Goal: Task Accomplishment & Management: Manage account settings

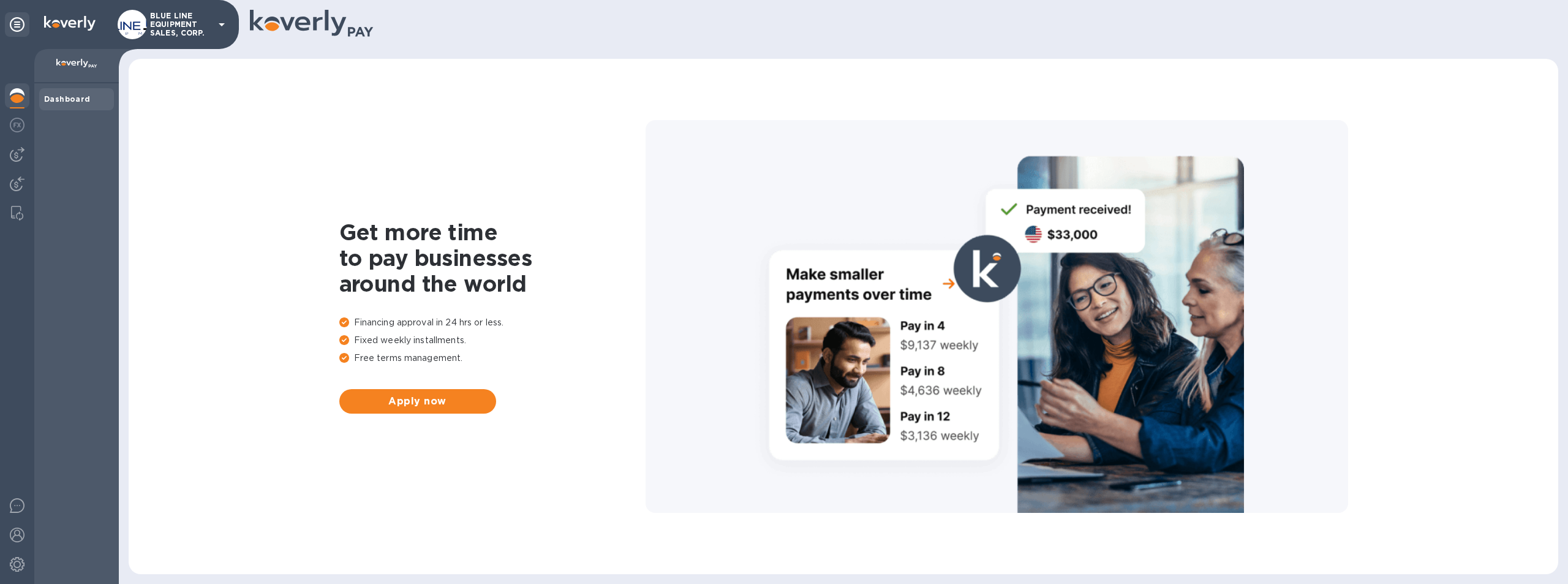
click at [181, 16] on p "BLUE LINE EQUIPMENT SALES, CORP." at bounding box center [180, 24] width 61 height 26
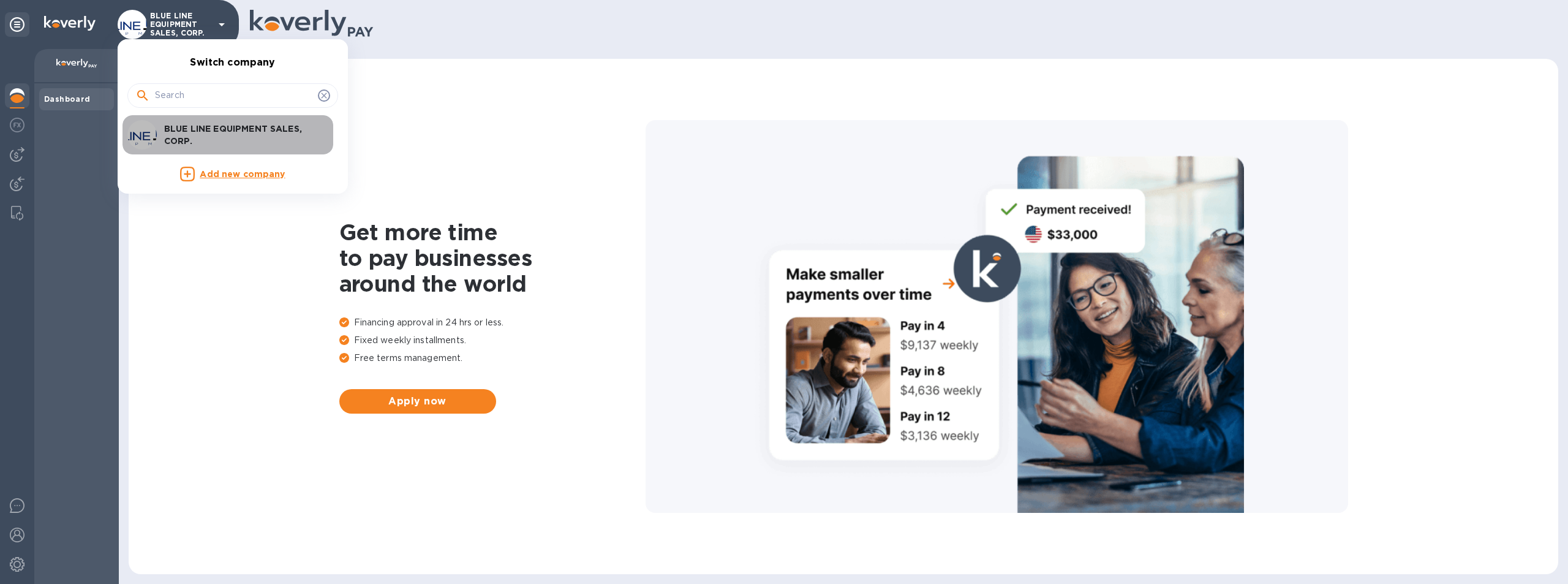
click at [232, 131] on p "BLUE LINE EQUIPMENT SALES, CORP." at bounding box center [241, 135] width 155 height 24
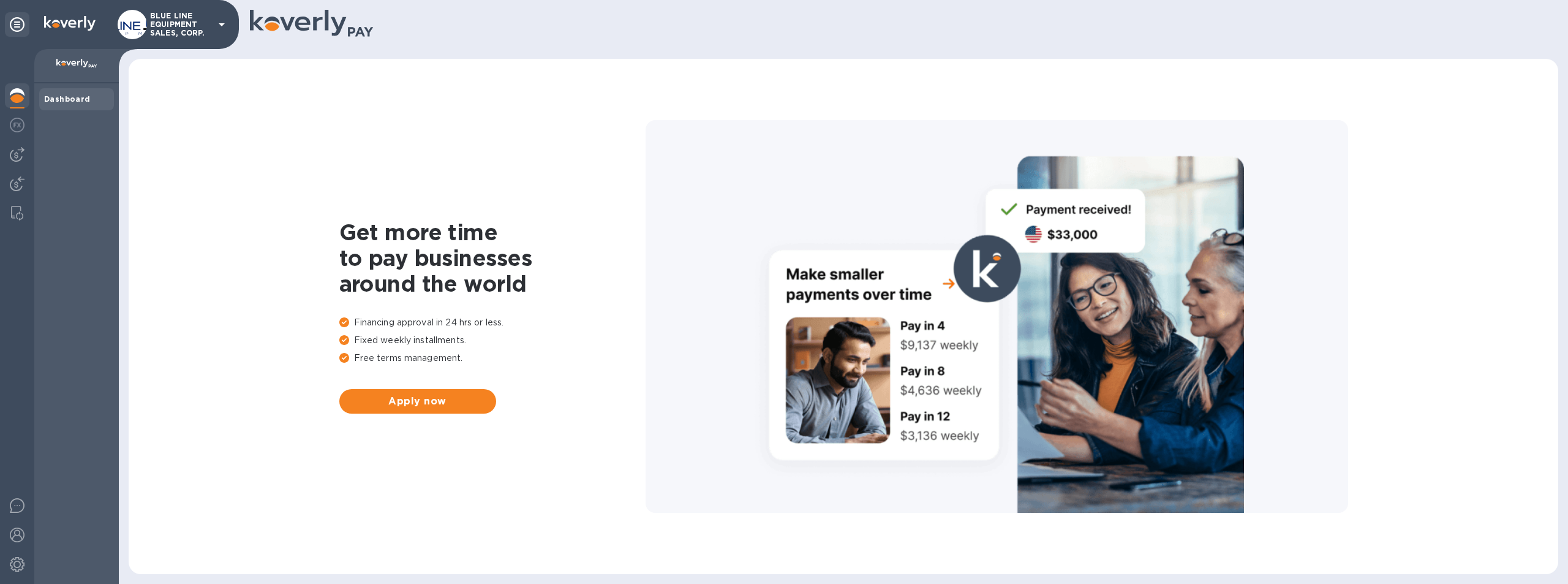
click at [180, 24] on p "BLUE LINE EQUIPMENT SALES, CORP." at bounding box center [180, 24] width 61 height 26
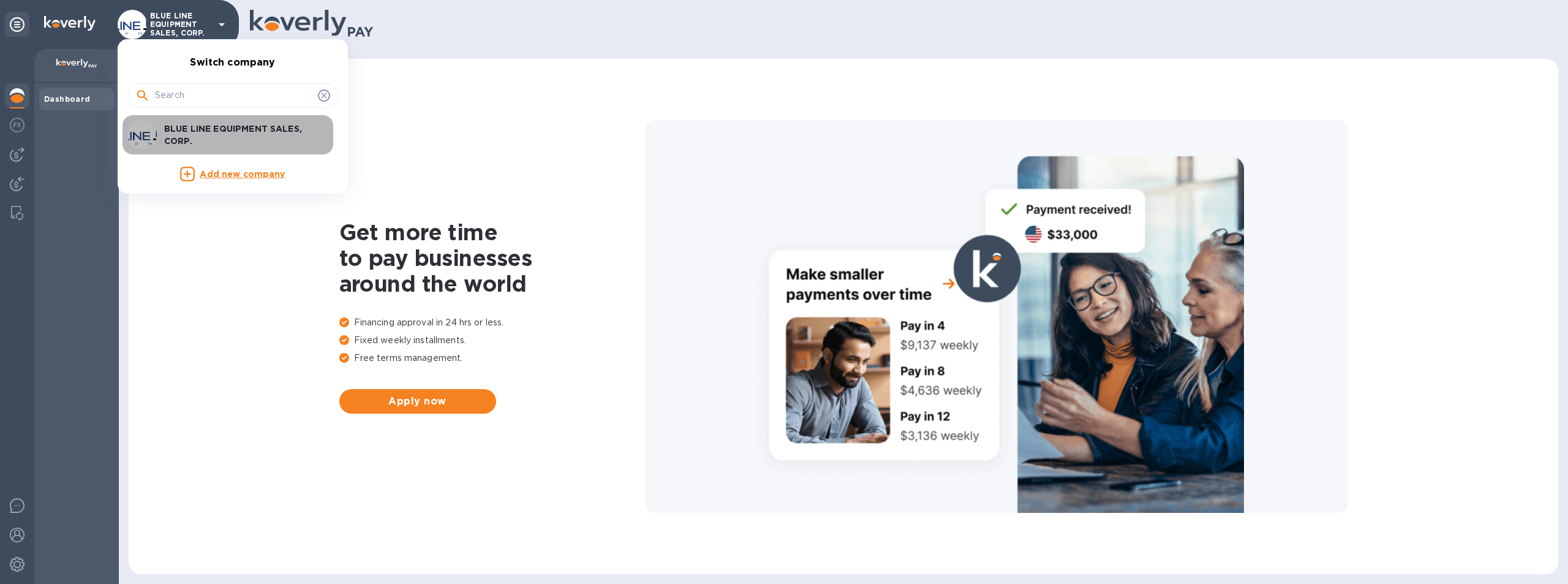
click at [200, 125] on p "BLUE LINE EQUIPMENT SALES, CORP." at bounding box center [241, 135] width 155 height 24
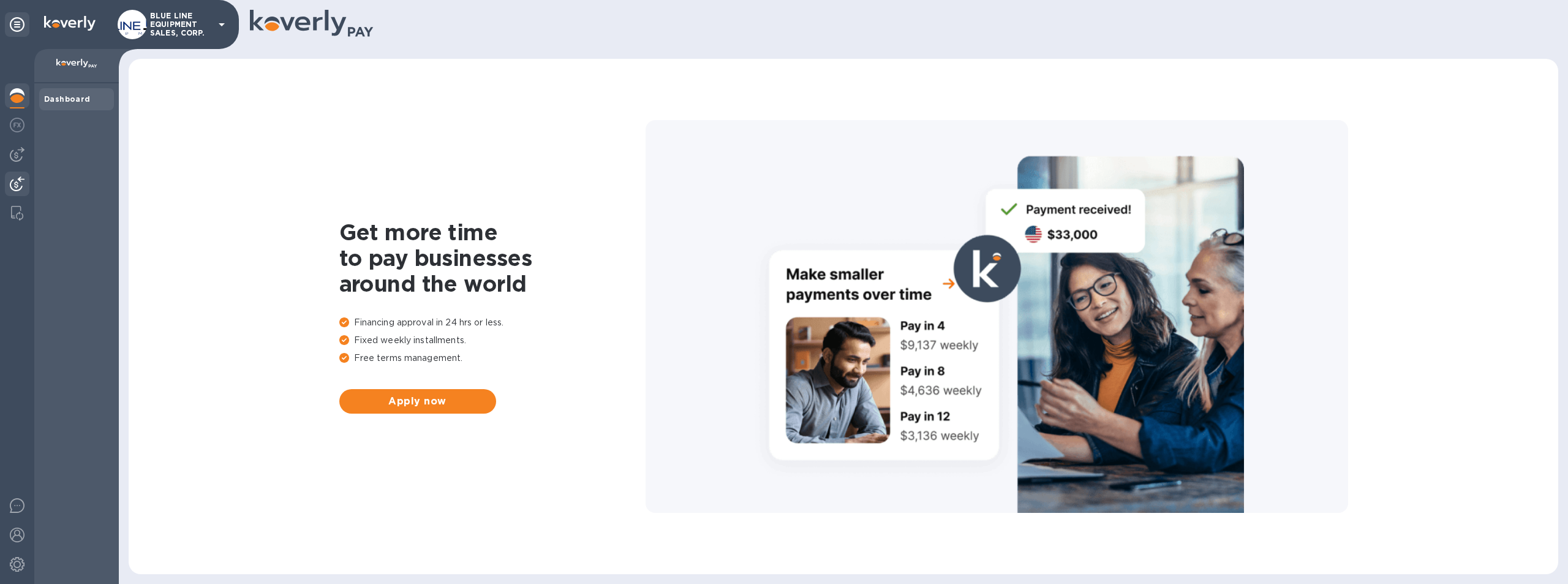
click at [16, 183] on img at bounding box center [17, 184] width 15 height 15
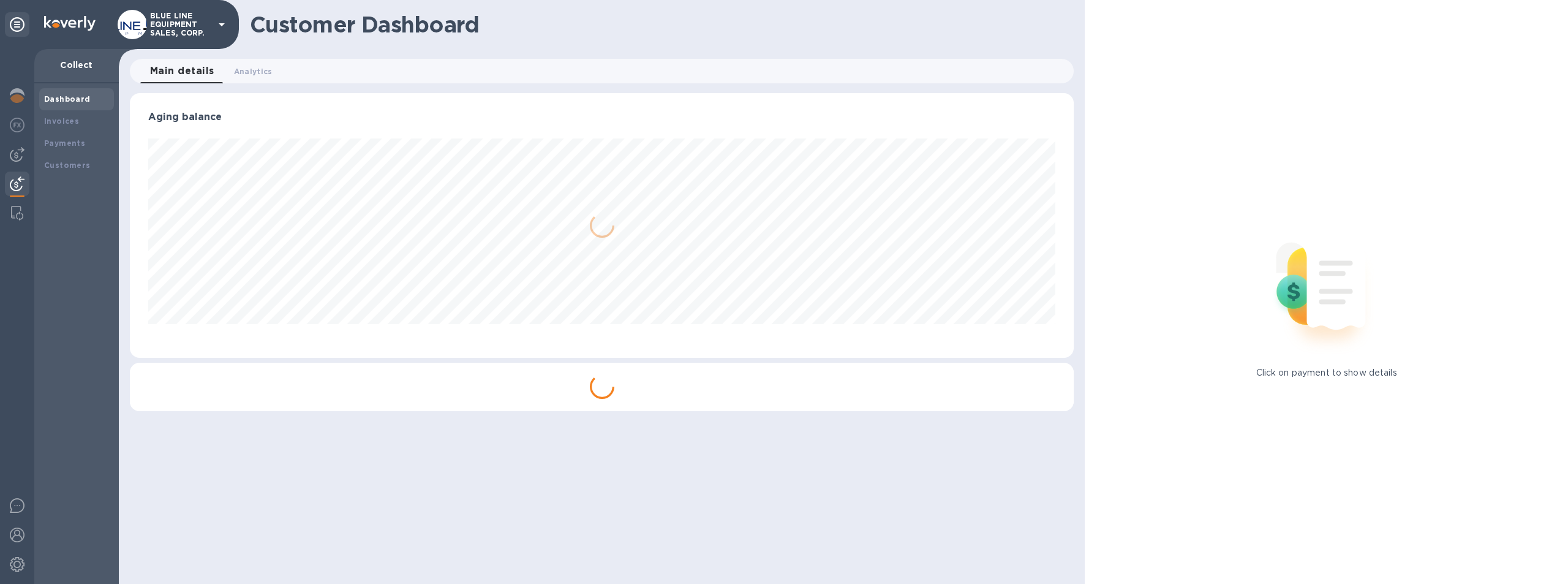
scroll to position [265, 945]
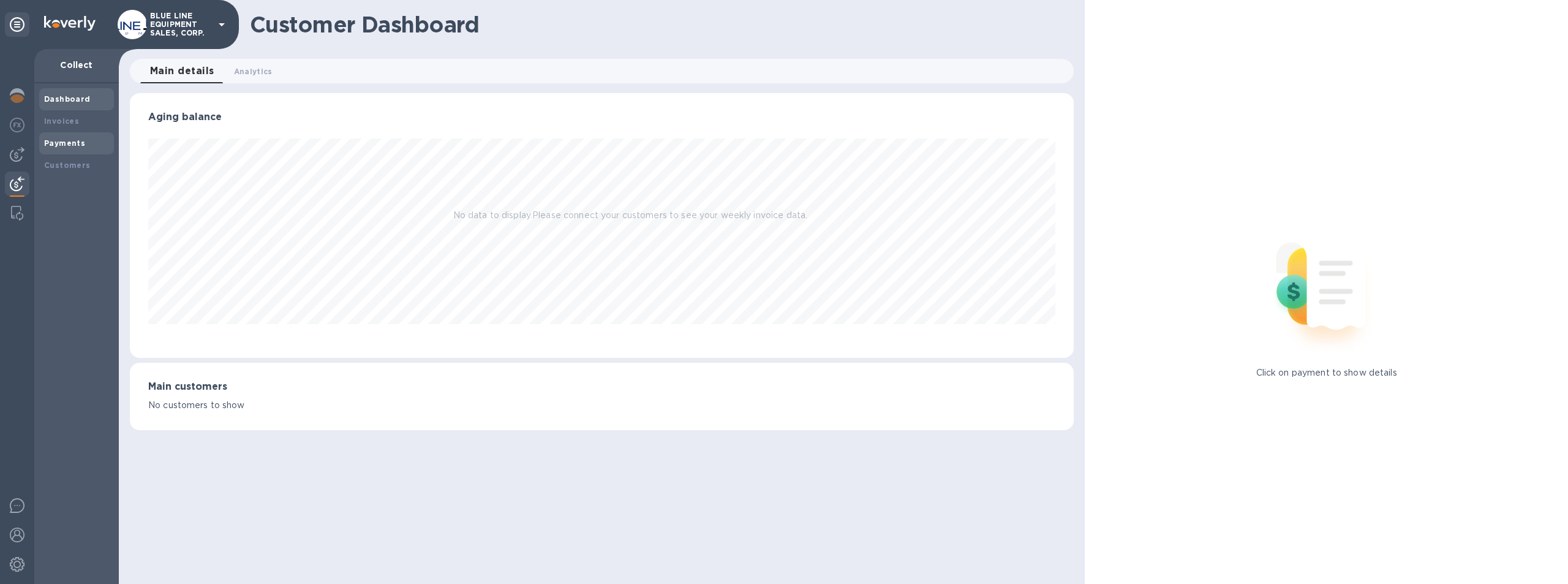
click at [64, 142] on b "Payments" at bounding box center [64, 143] width 41 height 9
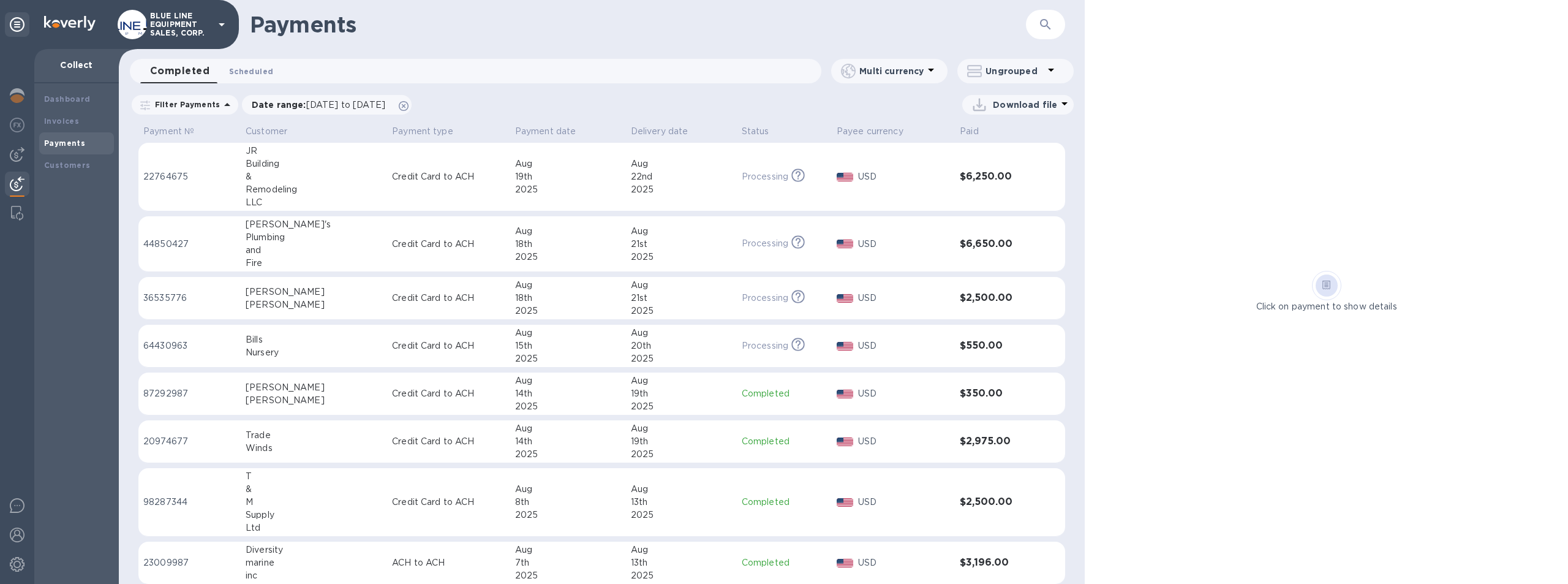
click at [257, 71] on span "Scheduled 0" at bounding box center [251, 71] width 44 height 13
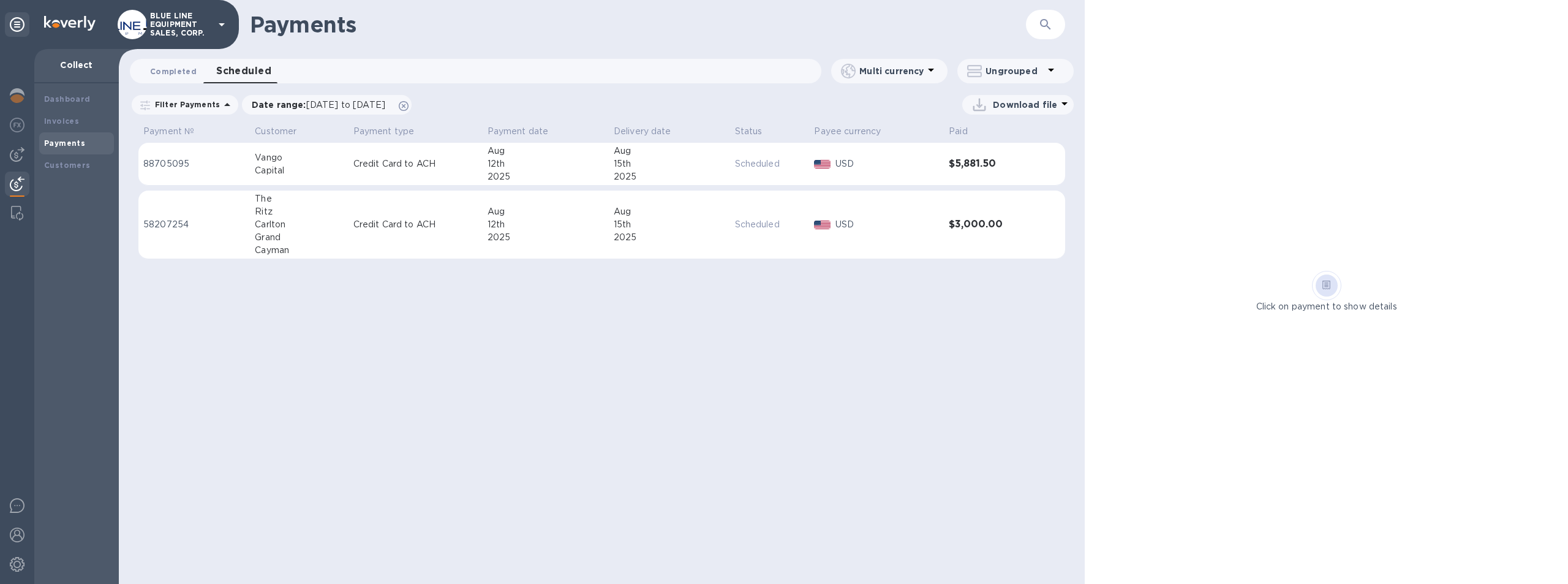
click at [173, 69] on span "Completed 0" at bounding box center [173, 71] width 47 height 13
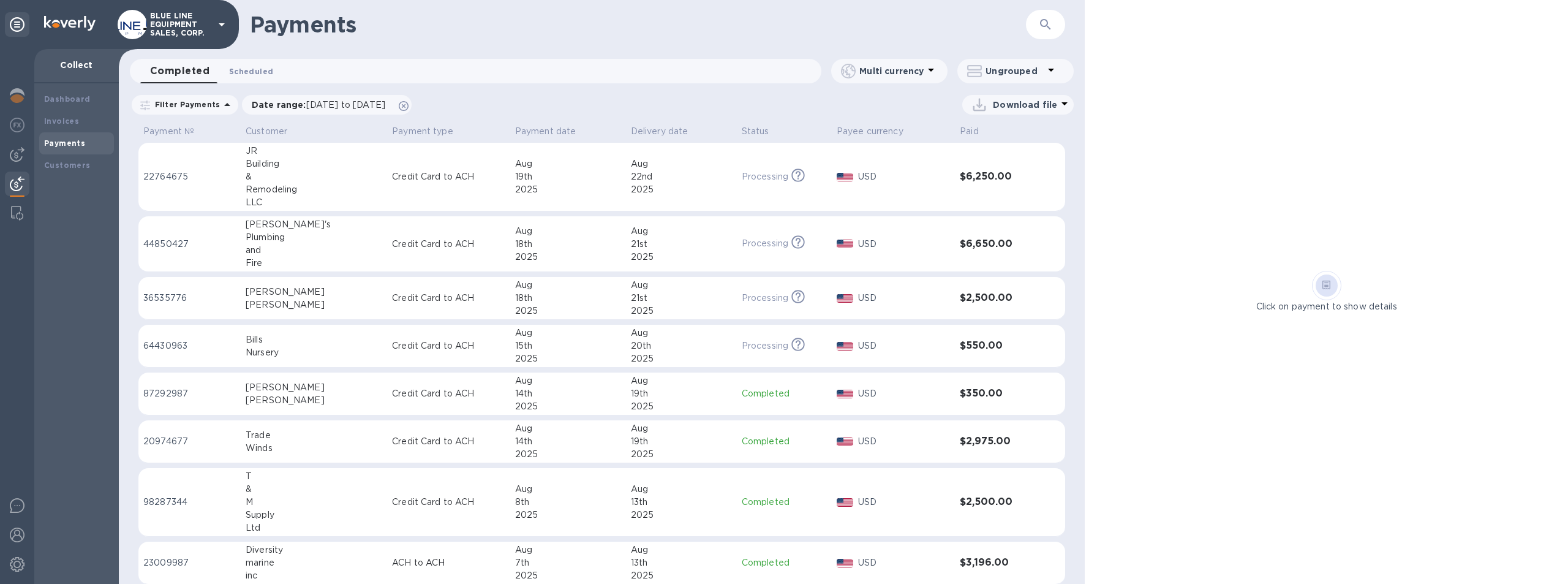
click at [256, 66] on span "Scheduled 0" at bounding box center [251, 71] width 44 height 13
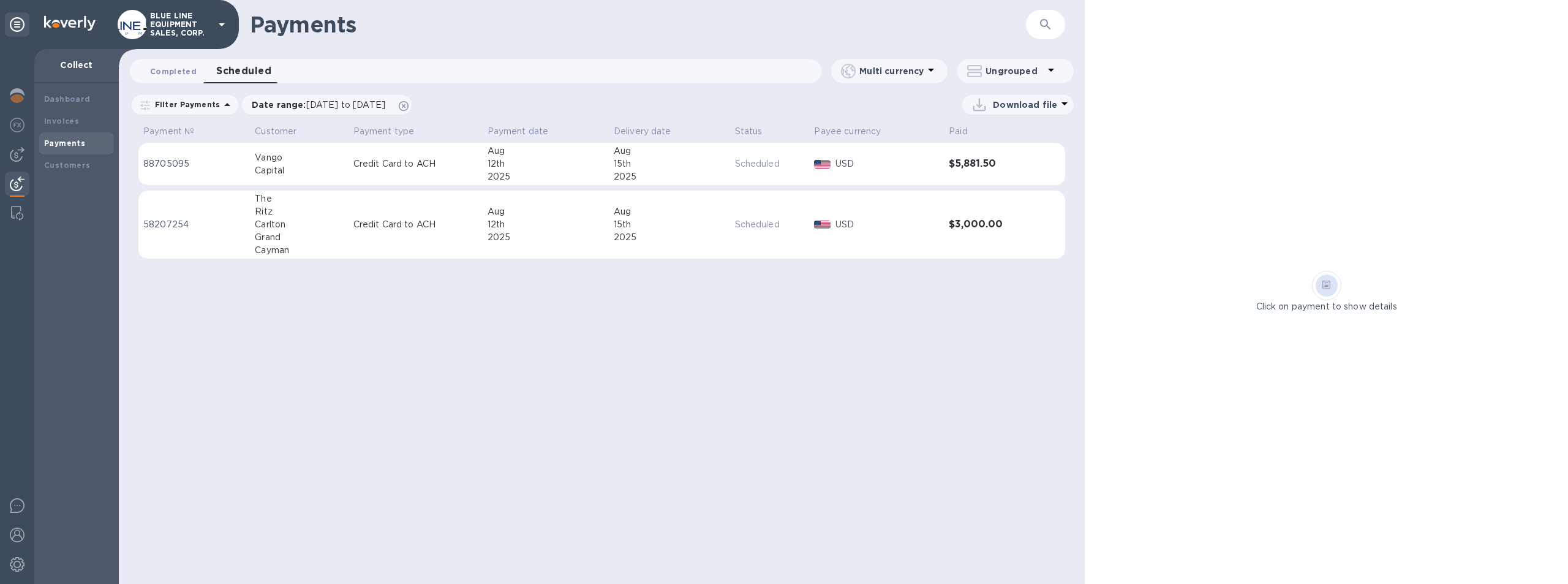
click at [178, 74] on span "Completed 0" at bounding box center [173, 71] width 47 height 13
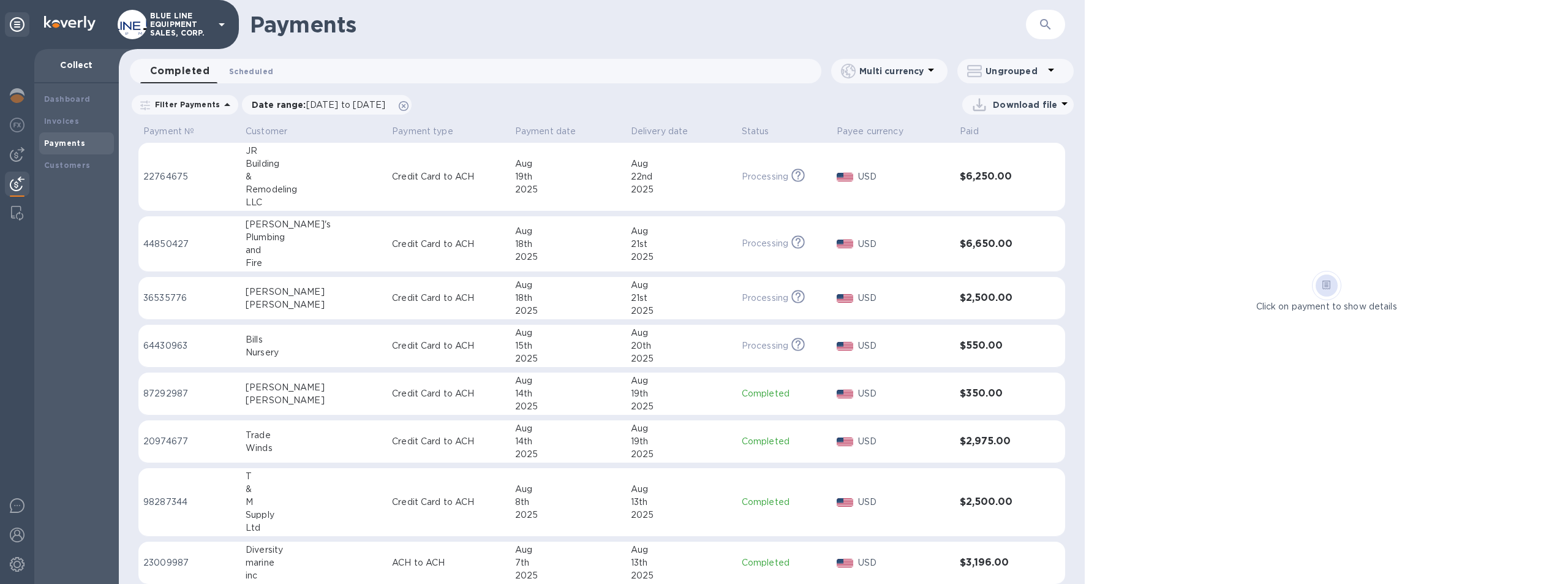
click at [253, 69] on span "Scheduled 0" at bounding box center [251, 71] width 44 height 13
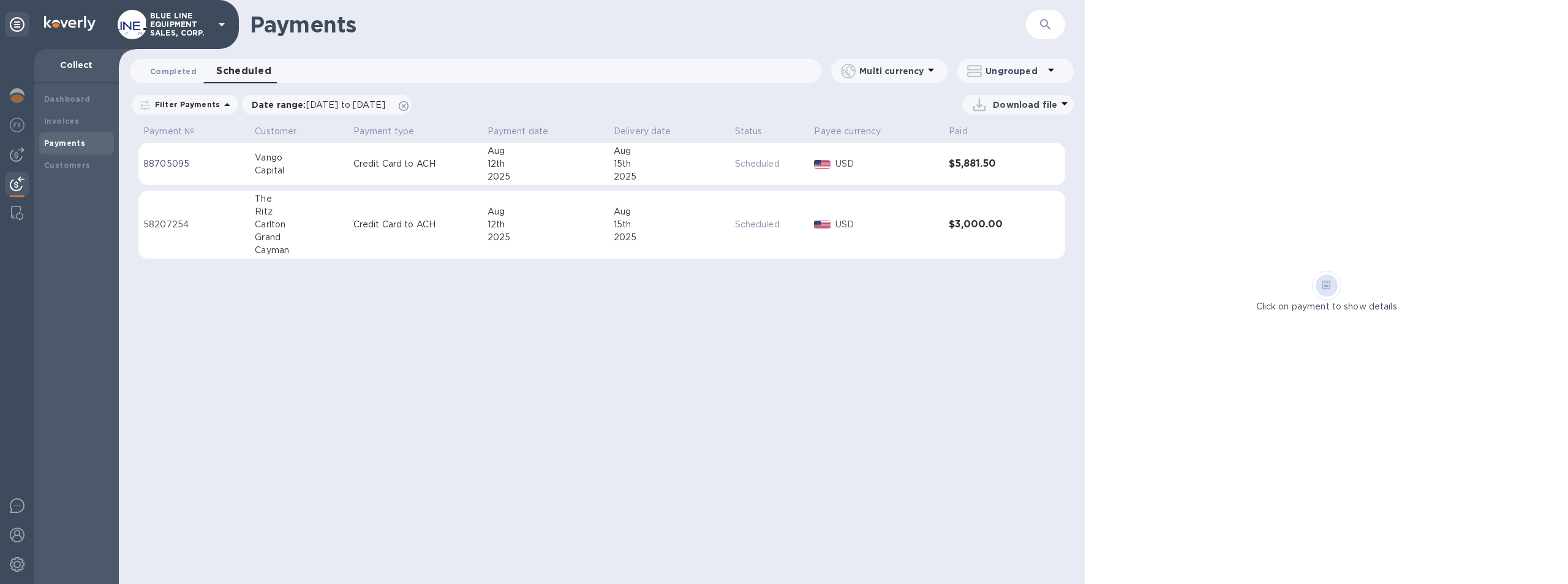
click at [175, 66] on span "Completed 0" at bounding box center [173, 71] width 47 height 13
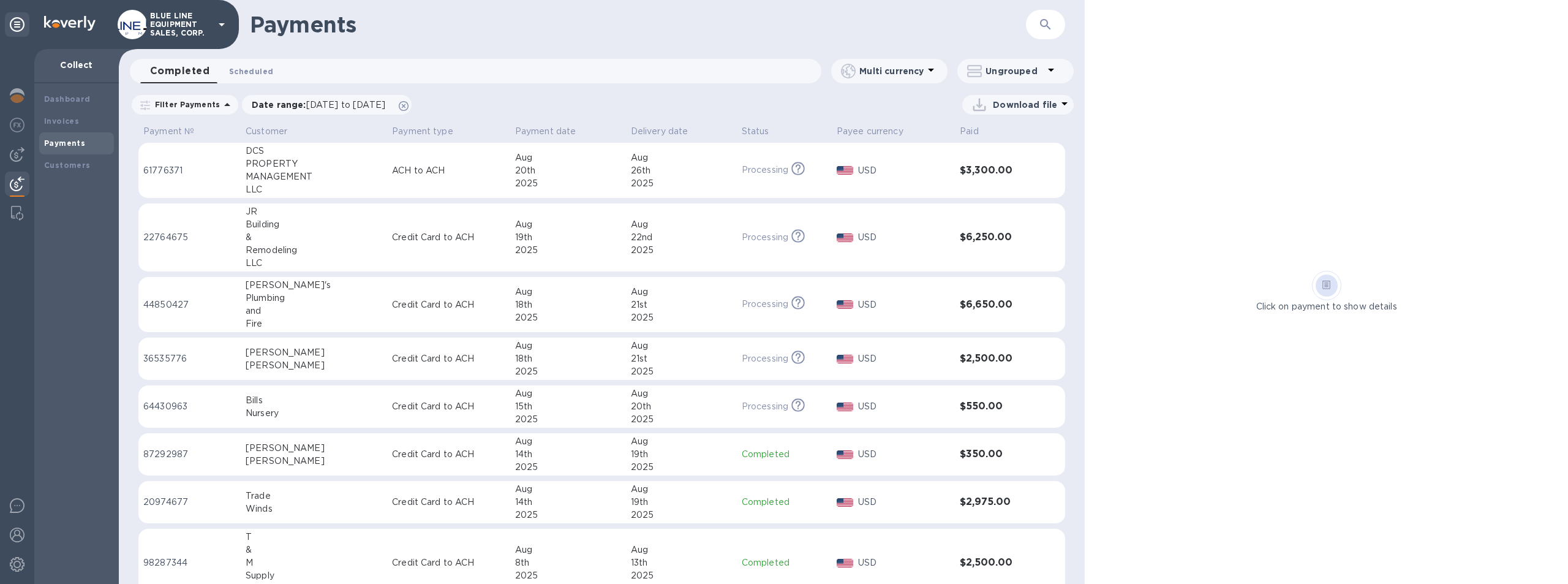
click at [258, 70] on span "Scheduled 0" at bounding box center [251, 71] width 44 height 13
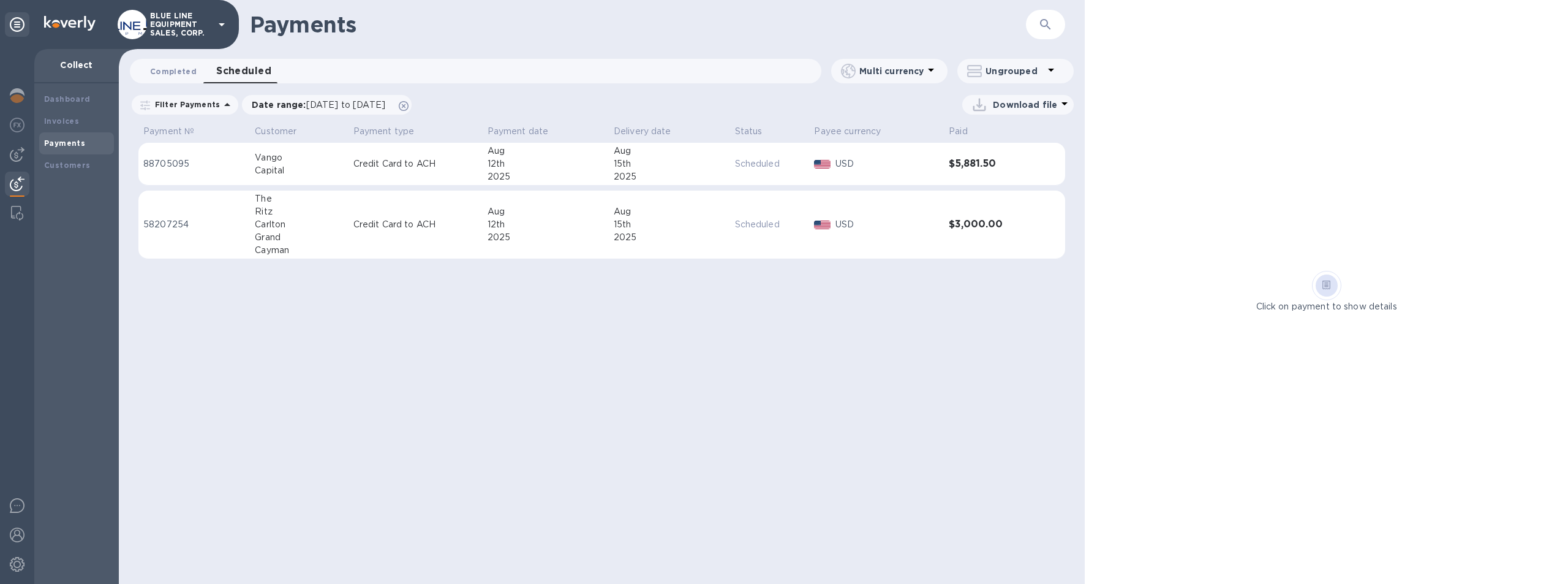
click at [163, 69] on span "Completed 0" at bounding box center [173, 71] width 47 height 13
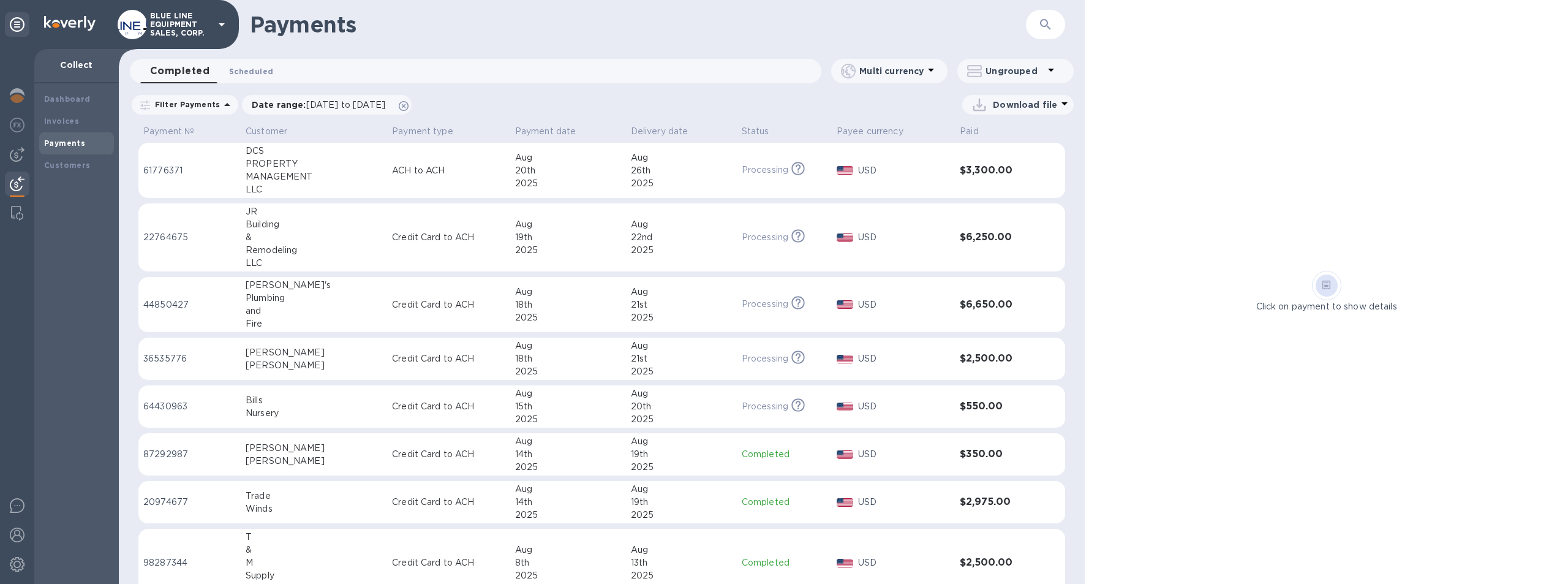
click at [253, 69] on span "Scheduled 0" at bounding box center [251, 71] width 44 height 13
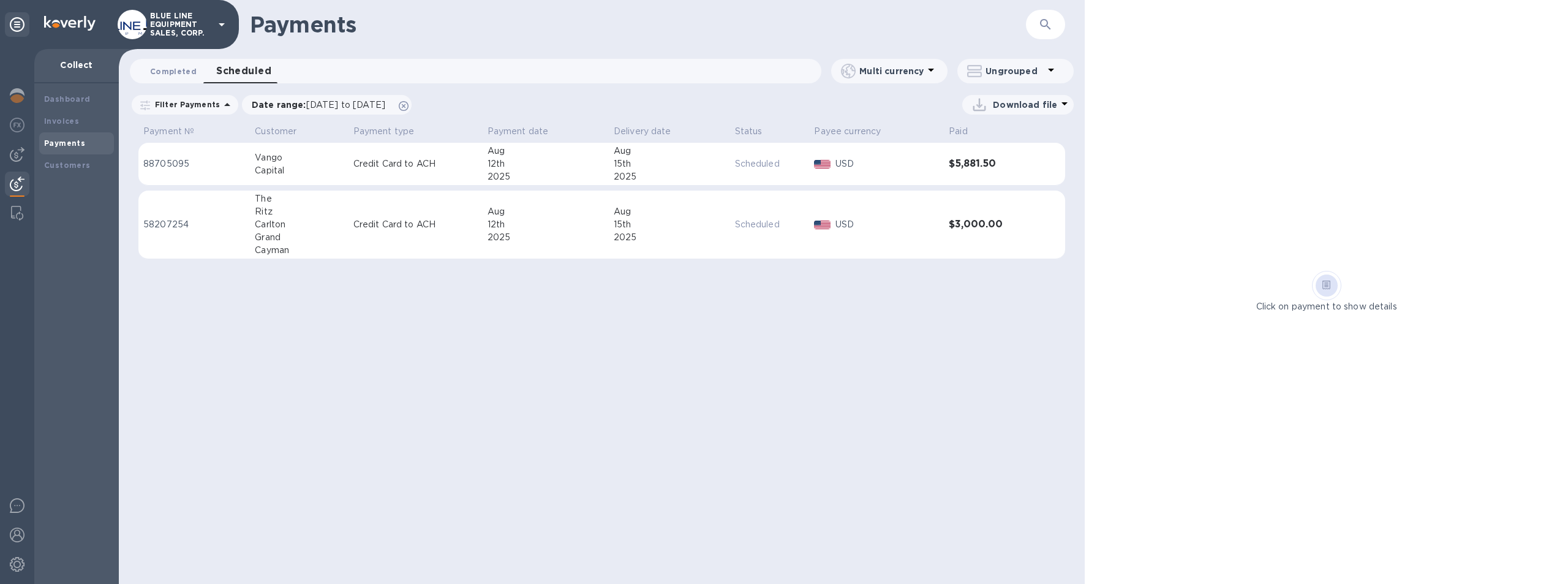
click at [177, 67] on span "Completed 0" at bounding box center [173, 71] width 47 height 13
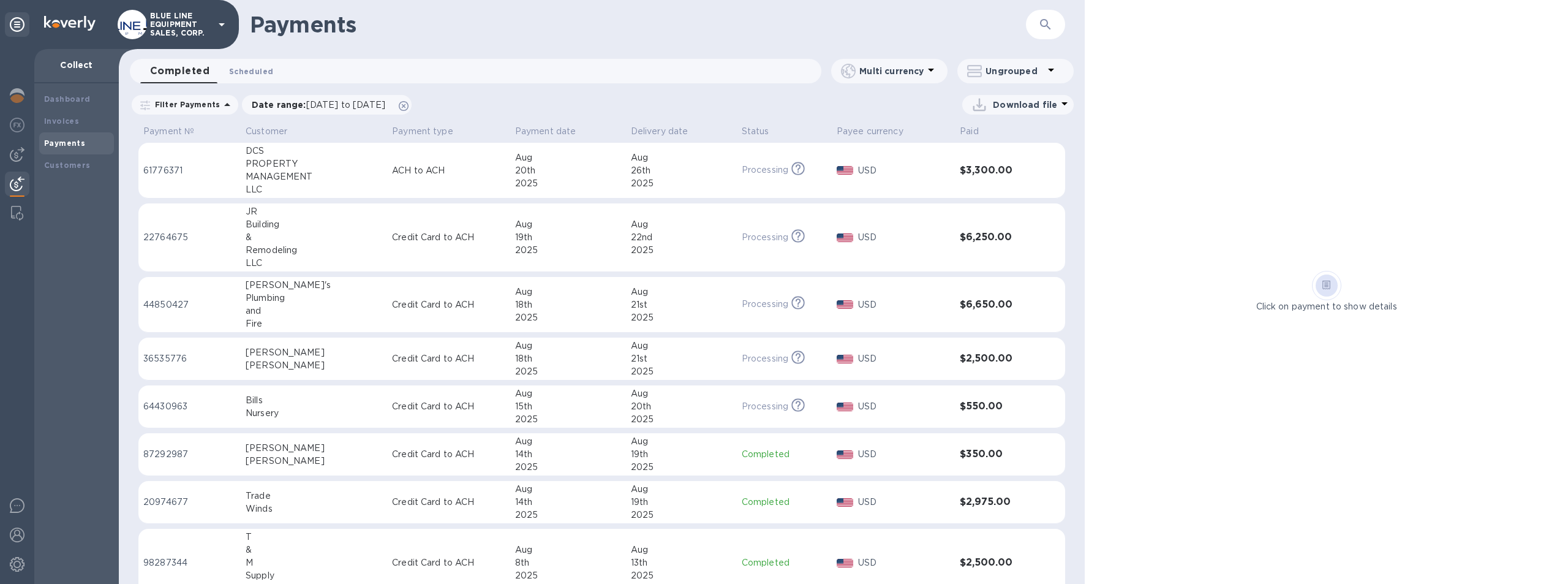
click at [256, 69] on span "Scheduled 0" at bounding box center [251, 71] width 44 height 13
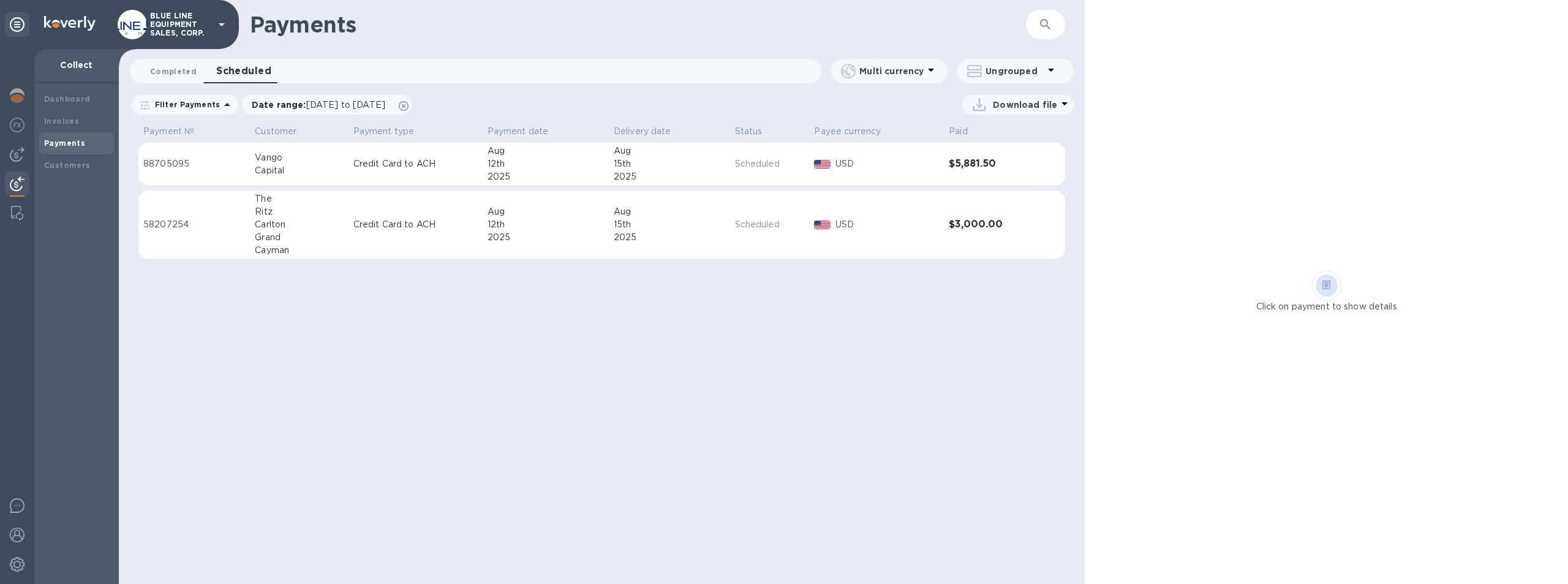
click at [180, 67] on span "Completed 0" at bounding box center [173, 71] width 47 height 13
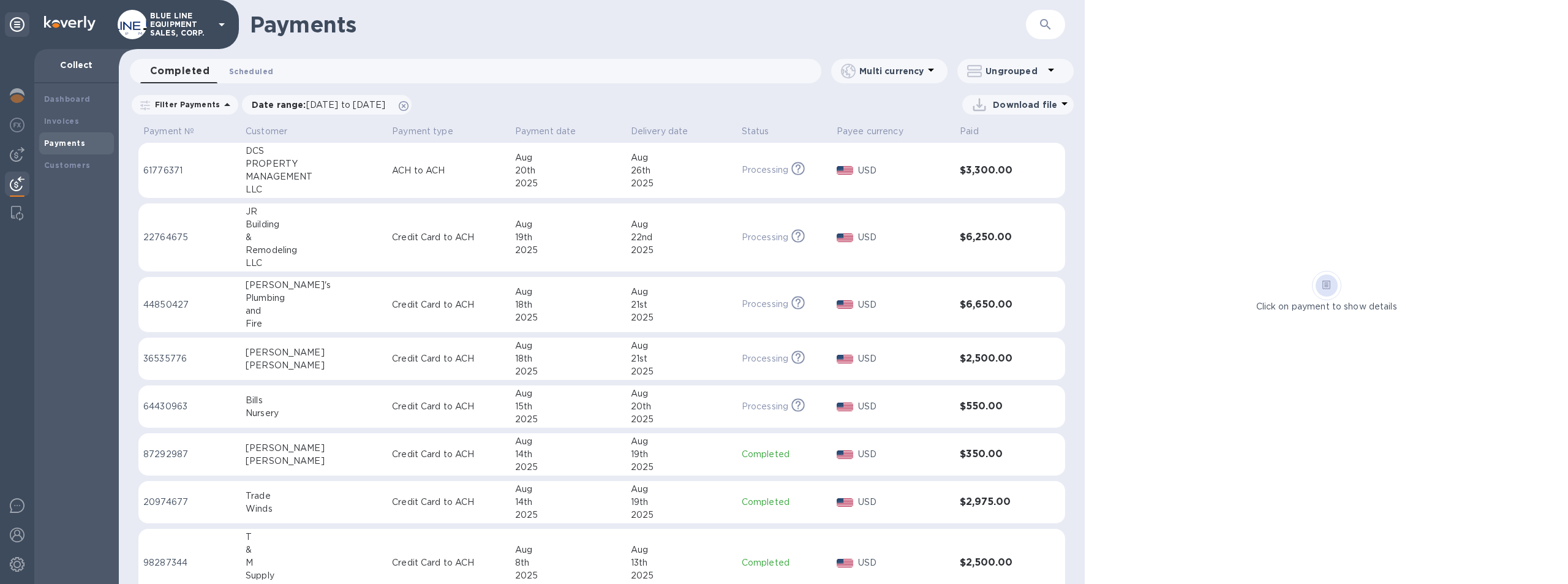
click at [260, 69] on span "Scheduled 0" at bounding box center [251, 71] width 44 height 13
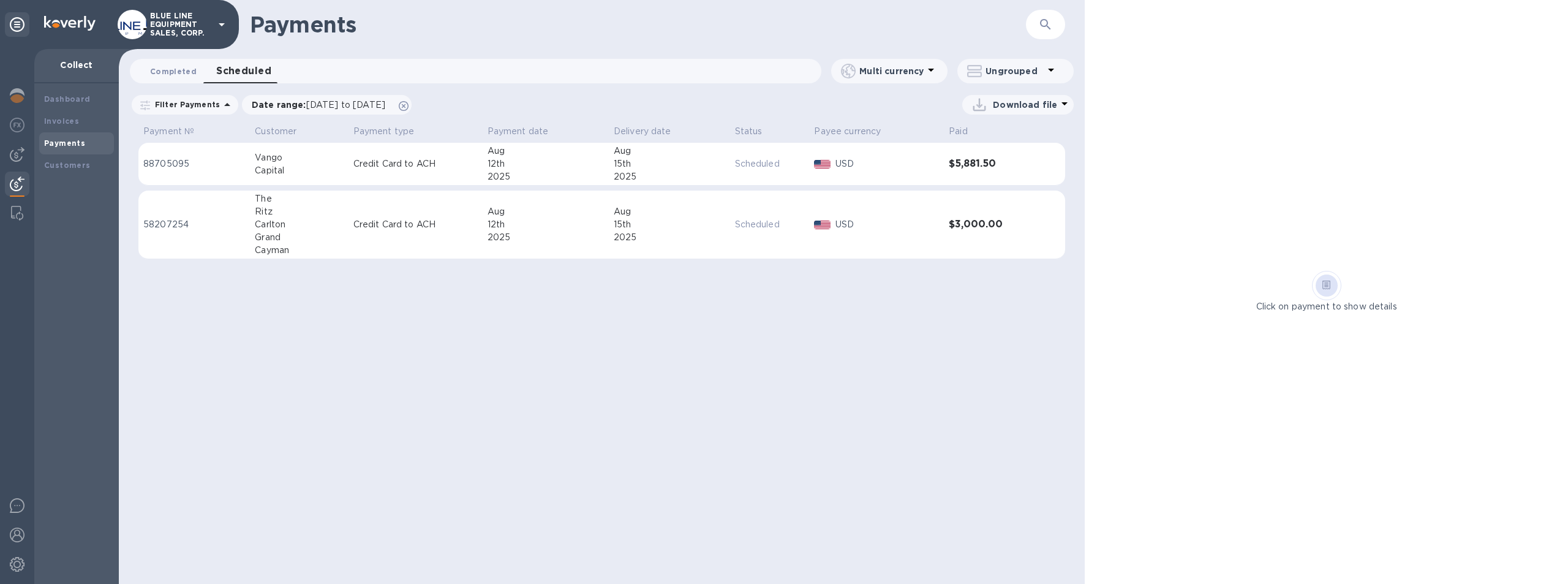
click at [180, 69] on span "Completed 0" at bounding box center [173, 71] width 47 height 13
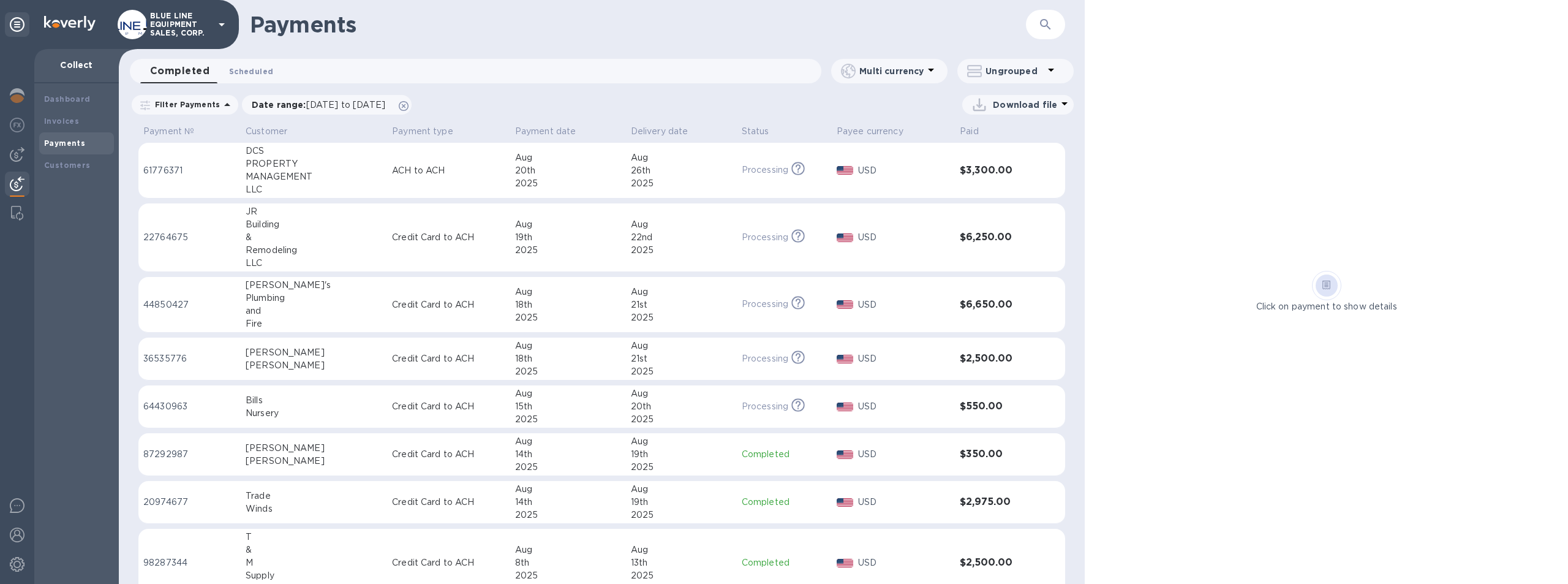
click at [250, 66] on span "Scheduled 0" at bounding box center [251, 71] width 44 height 13
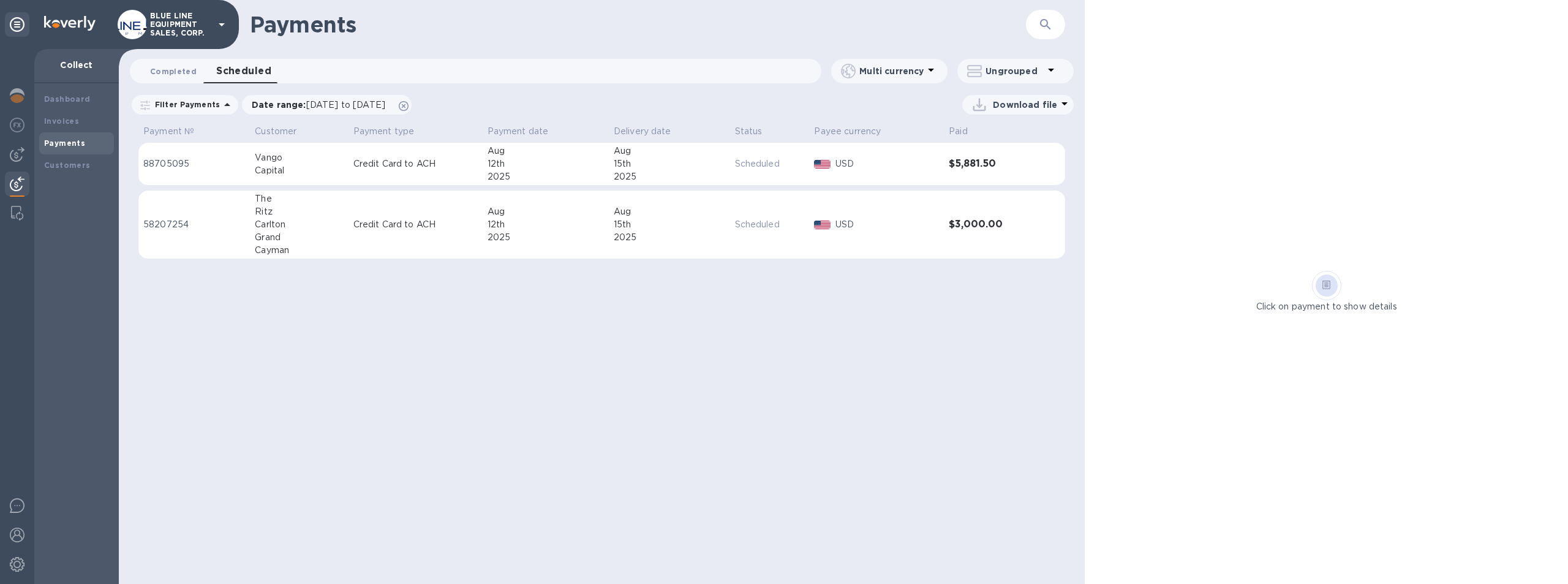
click at [170, 66] on span "Completed 0" at bounding box center [173, 71] width 47 height 13
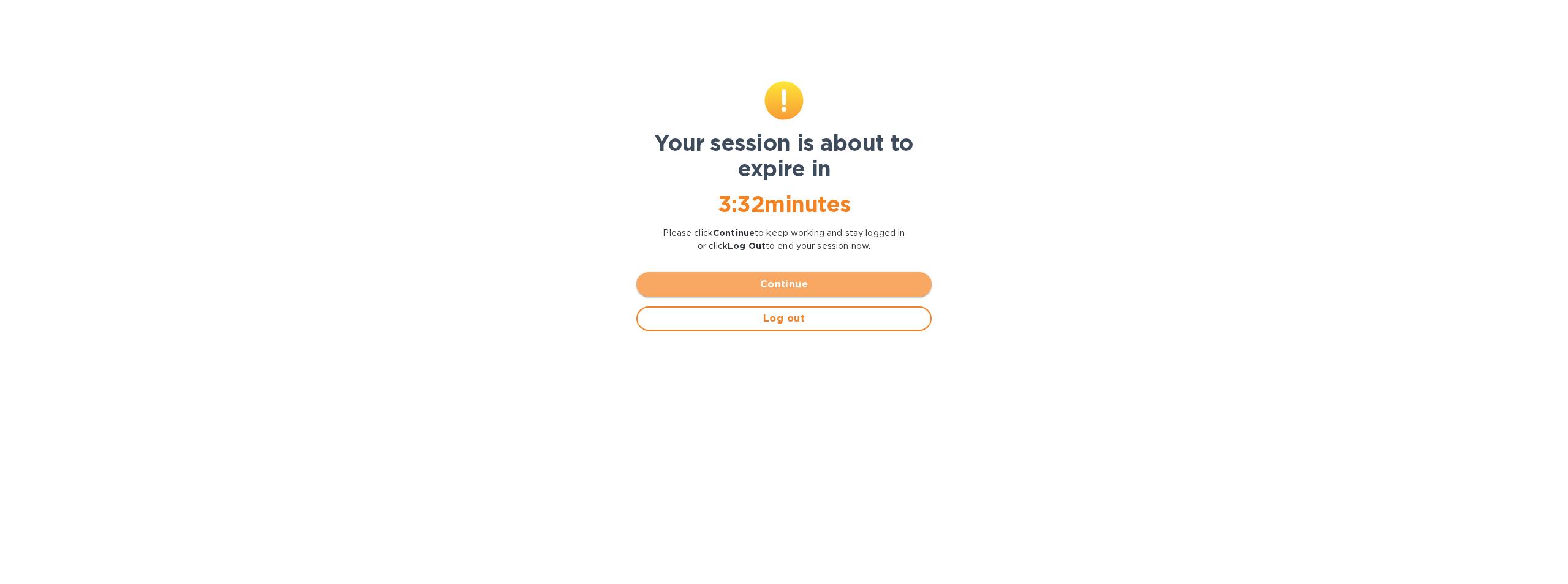
click at [811, 277] on span "Continue" at bounding box center [784, 284] width 275 height 15
